Goal: Information Seeking & Learning: Learn about a topic

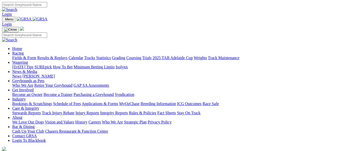
click at [83, 56] on link "Calendar" at bounding box center [76, 58] width 15 height 4
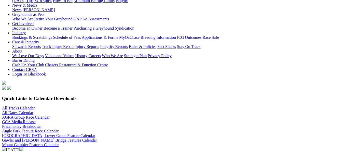
scroll to position [76, 0]
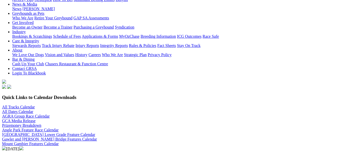
click at [54, 151] on select "All SA Tracks Angle Park Gawler Mount Gambier Murray Bridge Virginia GOTBA Cour…" at bounding box center [28, 153] width 52 height 5
select select "2"
click at [39, 151] on select "All SA Tracks Angle Park Gawler Mount Gambier Murray Bridge Virginia GOTBA Cour…" at bounding box center [28, 153] width 52 height 5
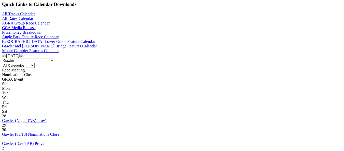
scroll to position [178, 0]
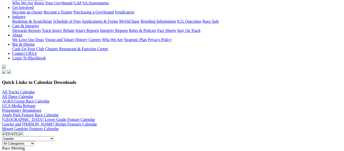
scroll to position [153, 0]
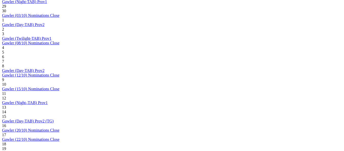
scroll to position [255, 0]
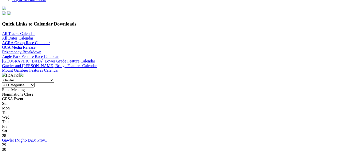
scroll to position [153, 0]
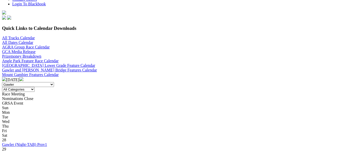
scroll to position [153, 0]
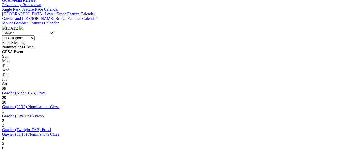
scroll to position [204, 0]
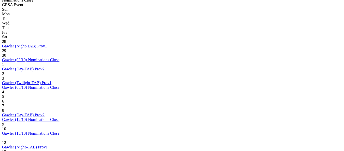
scroll to position [255, 0]
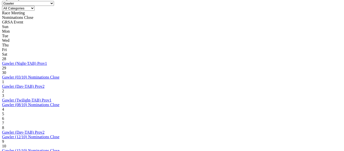
scroll to position [229, 0]
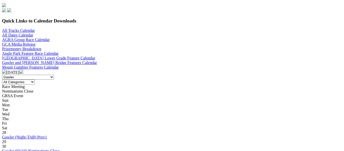
scroll to position [280, 0]
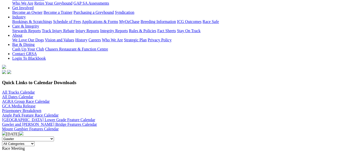
scroll to position [153, 0]
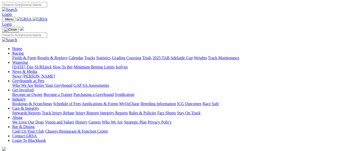
click at [83, 56] on link "Calendar" at bounding box center [76, 58] width 15 height 4
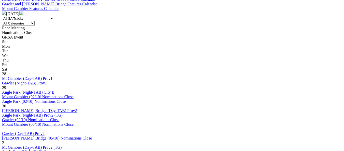
scroll to position [229, 0]
